Goal: Obtain resource: Download file/media

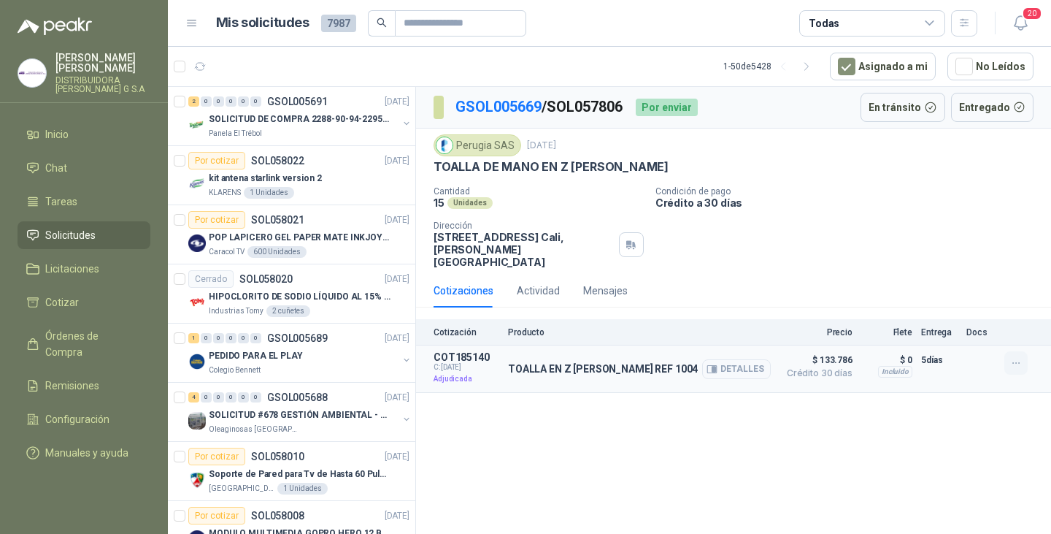
click at [1015, 357] on icon "button" at bounding box center [1016, 363] width 12 height 12
click at [927, 212] on div "Cantidad 15 Unidades Condición de pago Crédito a 30 [PERSON_NAME] Dirección [ST…" at bounding box center [734, 227] width 600 height 82
click at [72, 377] on span "Remisiones" at bounding box center [72, 385] width 54 height 16
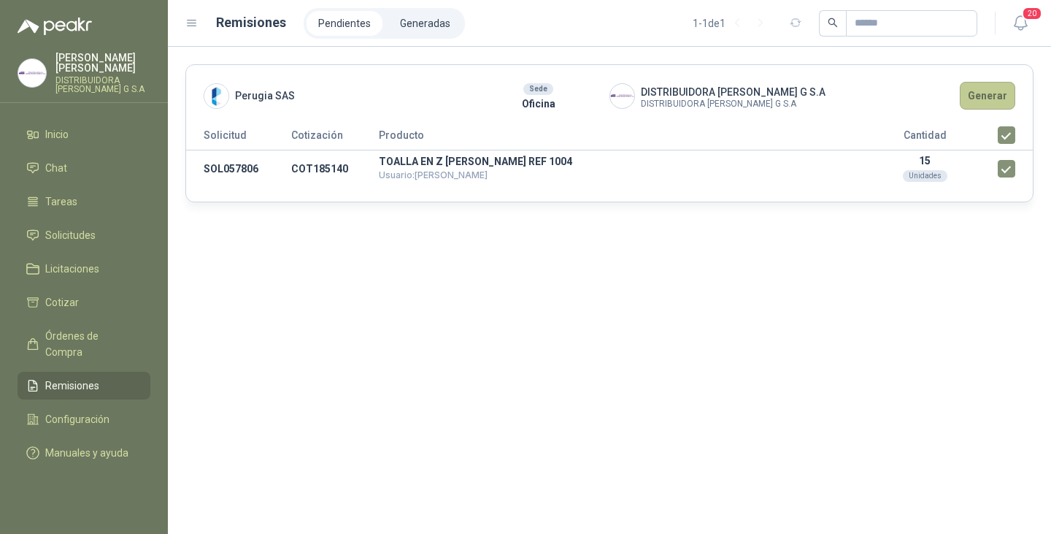
click at [987, 96] on button "Generar" at bounding box center [987, 96] width 55 height 28
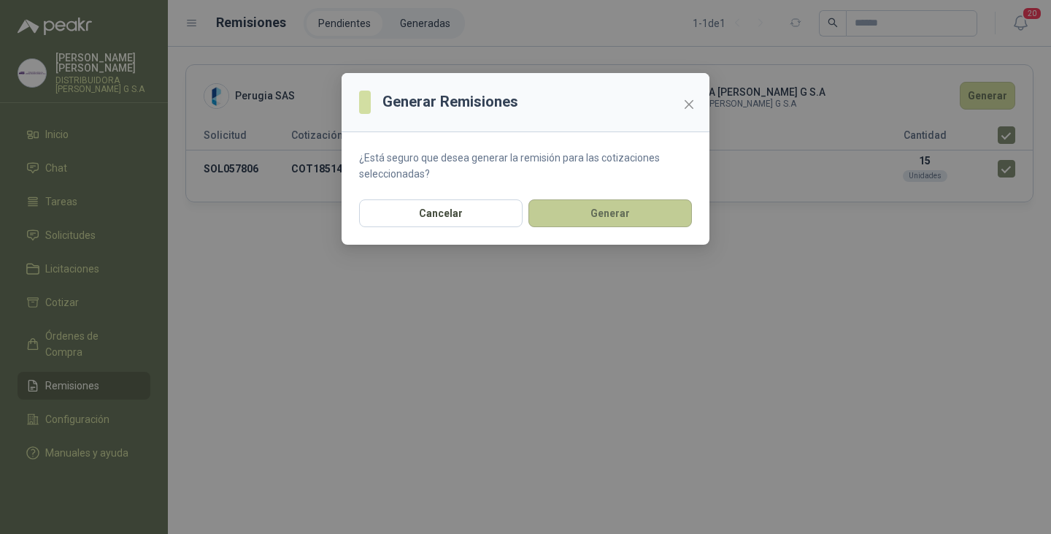
click at [582, 211] on button "Generar" at bounding box center [610, 213] width 164 height 28
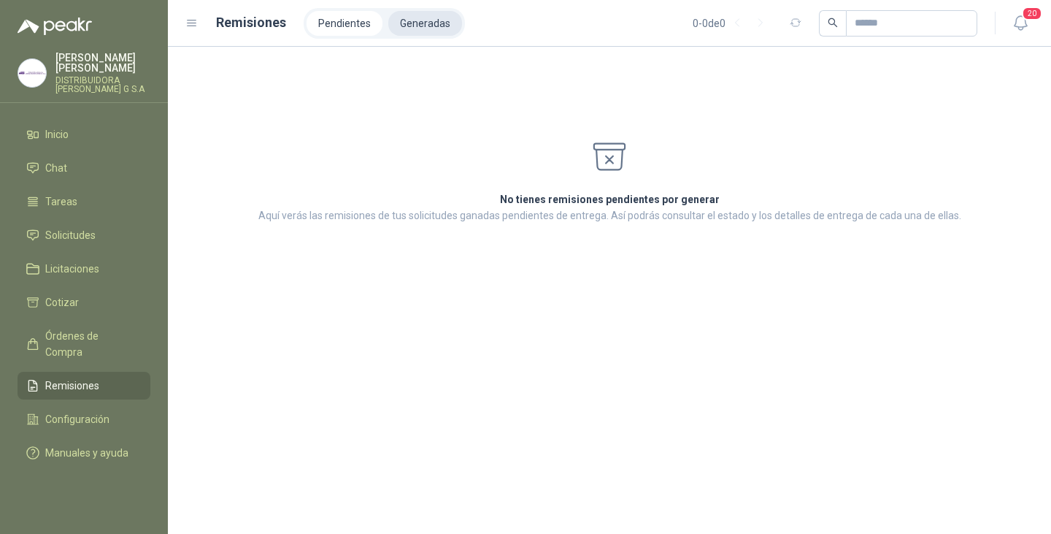
click at [407, 20] on li "Generadas" at bounding box center [425, 23] width 74 height 25
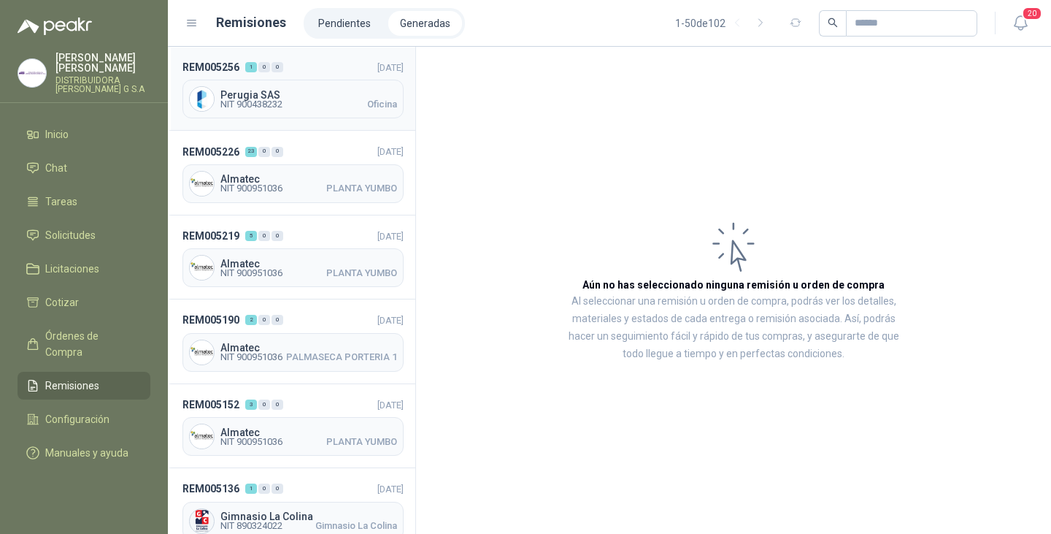
click at [261, 93] on span "Perugia SAS" at bounding box center [308, 95] width 177 height 10
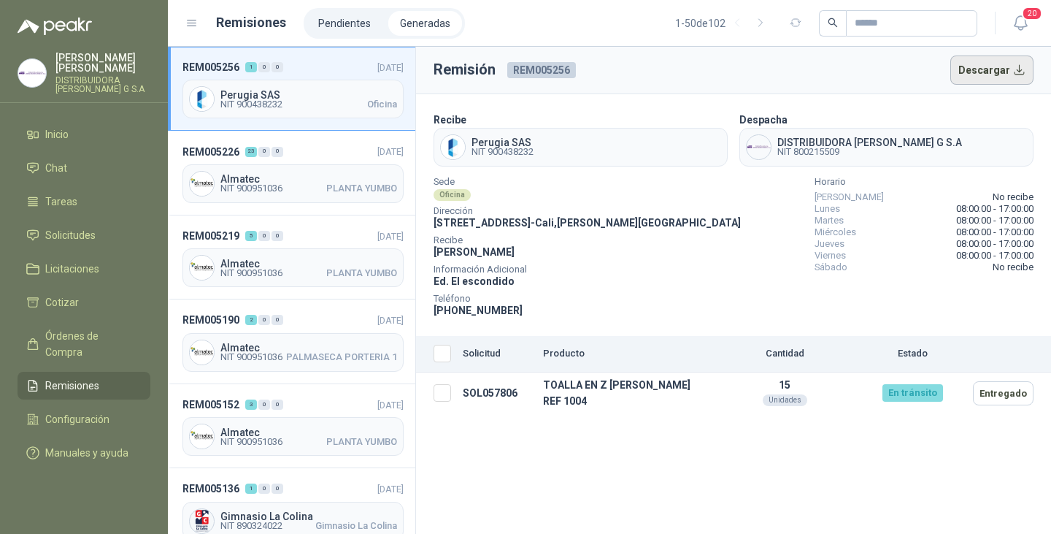
click at [1012, 71] on button "Descargar" at bounding box center [992, 69] width 84 height 29
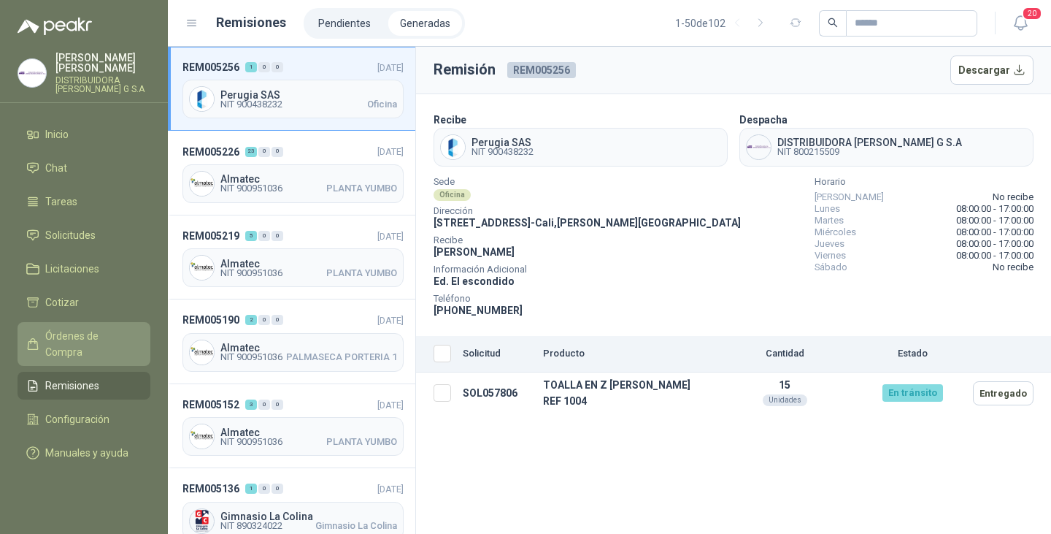
click at [83, 328] on span "Órdenes de Compra" at bounding box center [90, 344] width 91 height 32
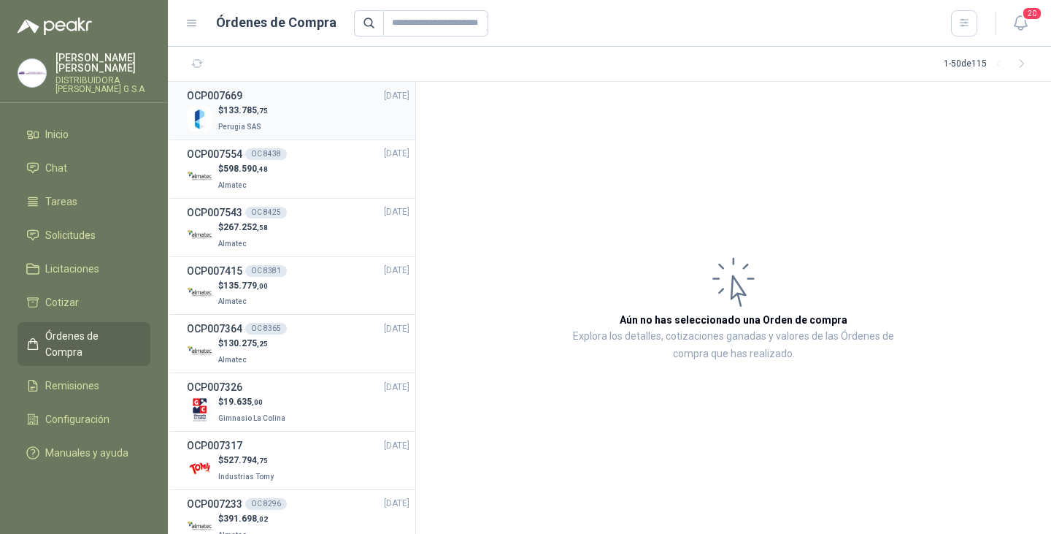
click at [277, 107] on div "$ 133.785 ,75 Perugia SAS" at bounding box center [298, 119] width 223 height 30
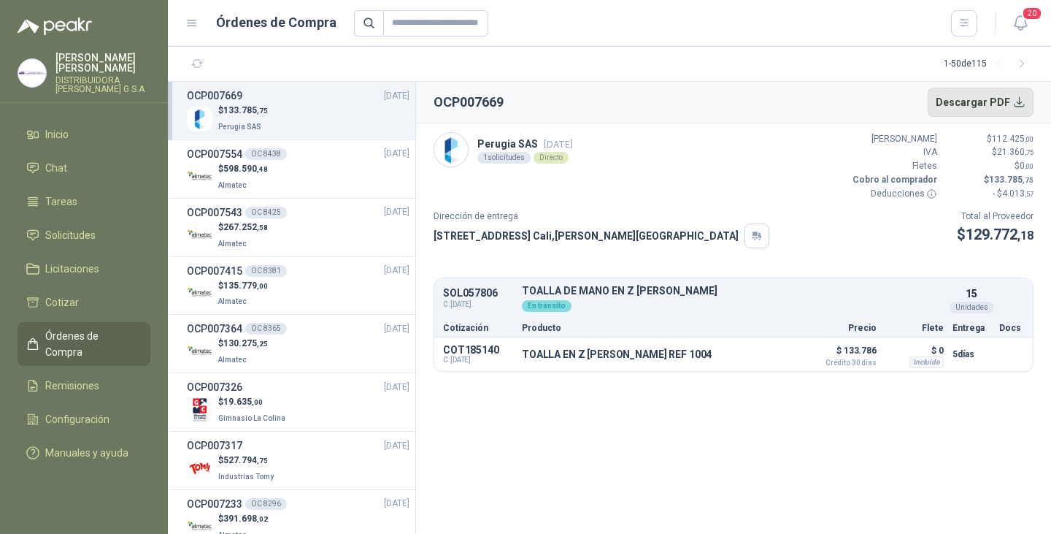
click at [1013, 104] on button "Descargar PDF" at bounding box center [981, 102] width 107 height 29
